Goal: Navigation & Orientation: Find specific page/section

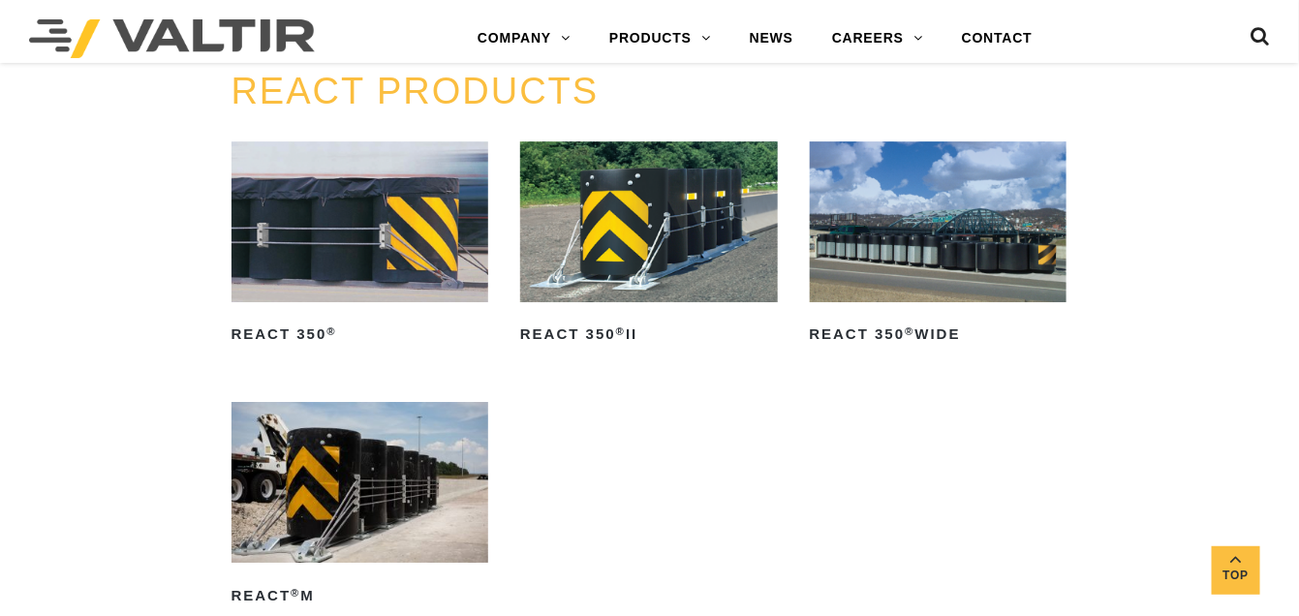
scroll to position [1647, 0]
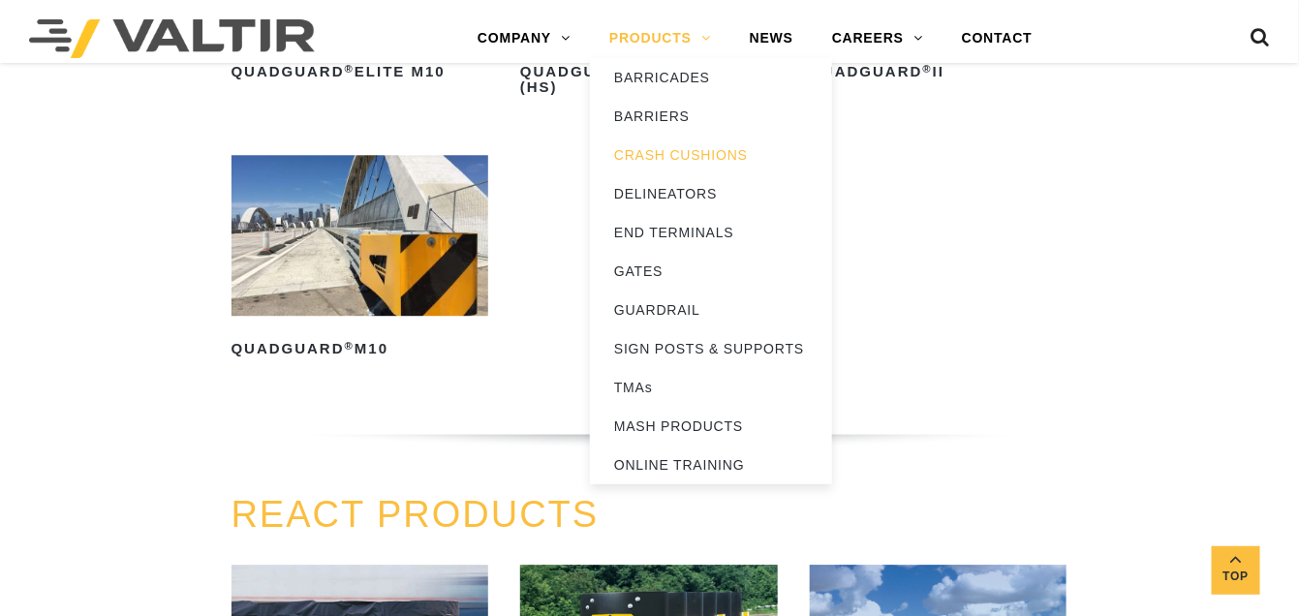
click at [657, 40] on link "PRODUCTS" at bounding box center [660, 38] width 140 height 39
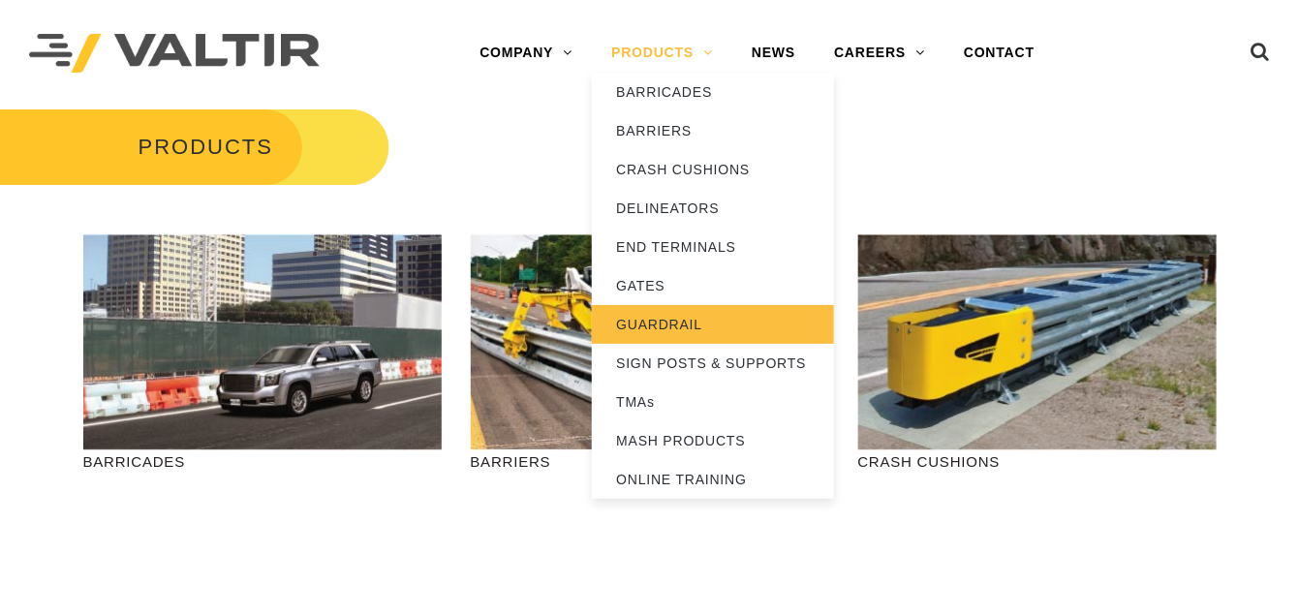
click at [649, 316] on link "GUARDRAIL" at bounding box center [713, 324] width 242 height 39
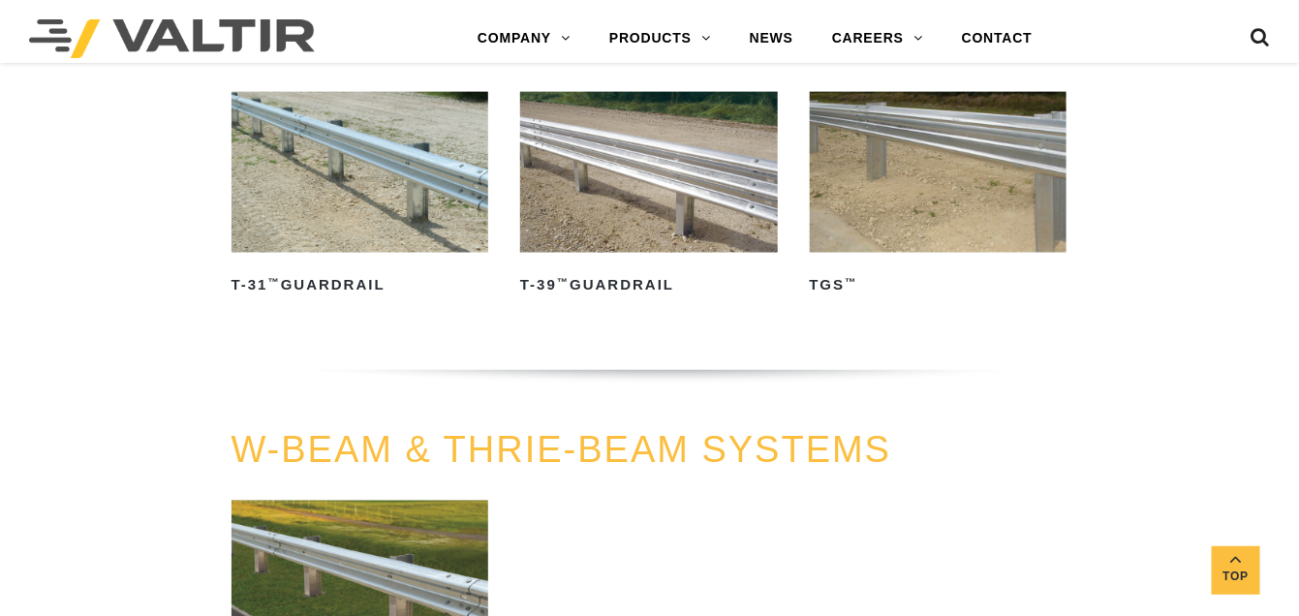
scroll to position [872, 0]
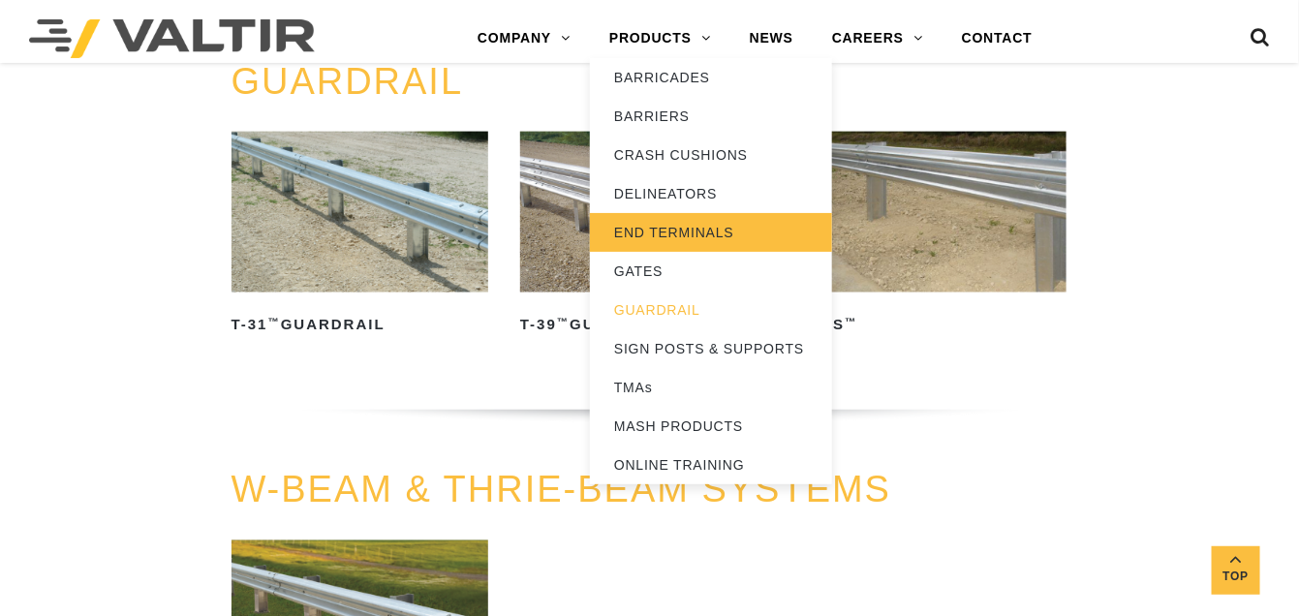
click at [655, 235] on link "END TERMINALS" at bounding box center [711, 232] width 242 height 39
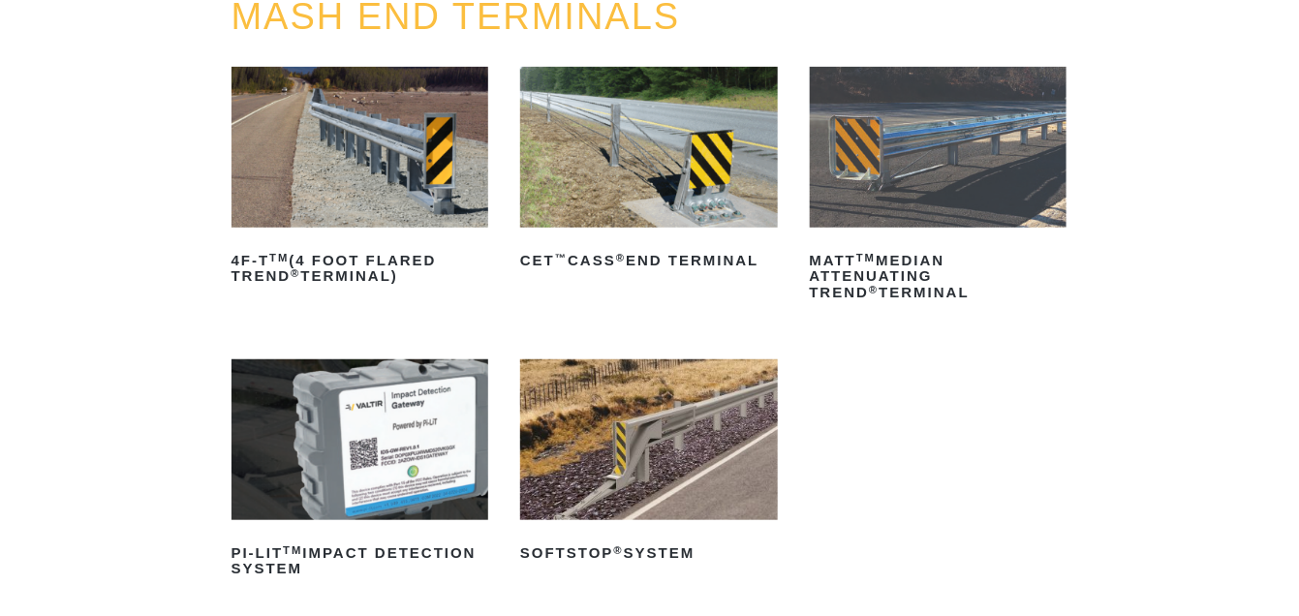
scroll to position [291, 0]
